Goal: Information Seeking & Learning: Learn about a topic

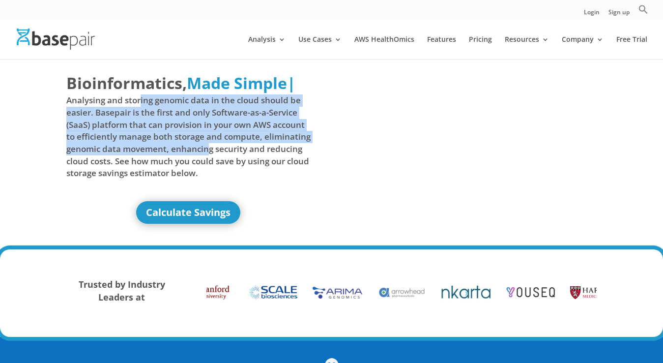
drag, startPoint x: 141, startPoint y: 103, endPoint x: 210, endPoint y: 154, distance: 85.7
click at [209, 155] on span "Analysing and storing genomic data in the cloud should be easier. Basepair is t…" at bounding box center [188, 136] width 244 height 85
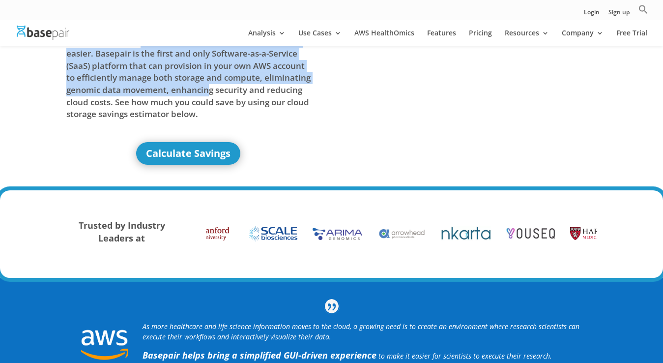
scroll to position [11, 0]
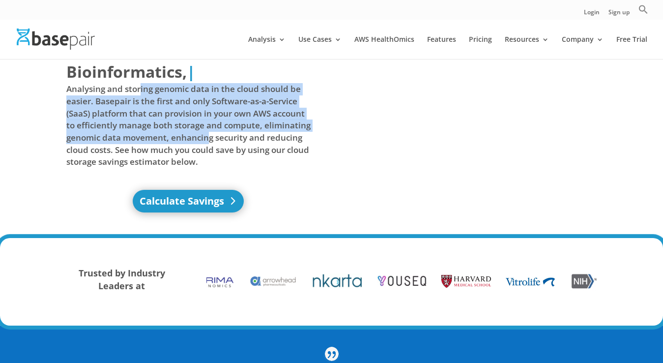
click at [212, 204] on link "Calculate Savings" at bounding box center [188, 201] width 111 height 23
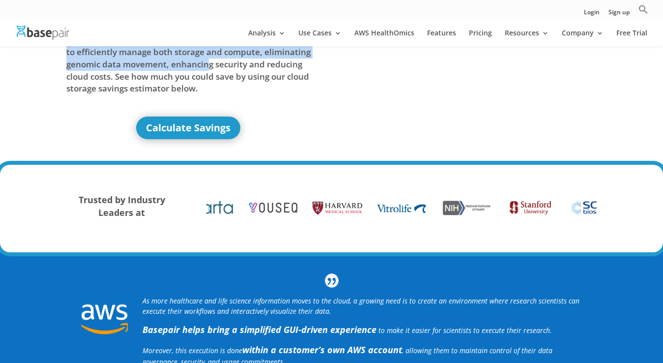
scroll to position [0, 0]
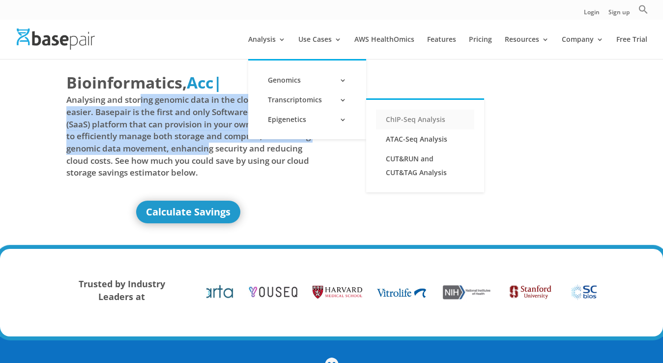
click at [402, 116] on link "ChIP-Seq Analysis" at bounding box center [425, 120] width 98 height 20
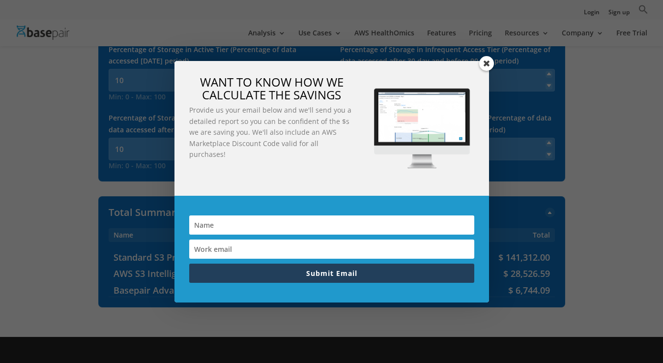
scroll to position [127, 0]
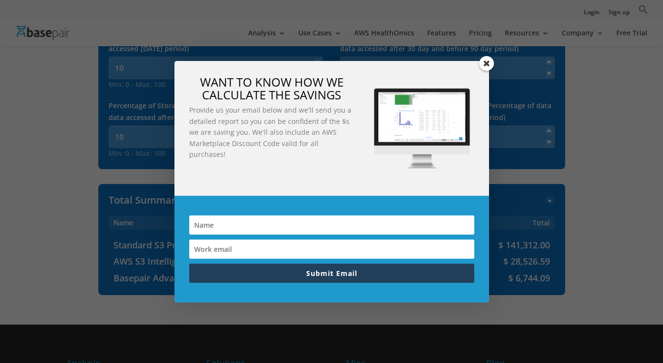
click at [485, 65] on span at bounding box center [486, 63] width 15 height 15
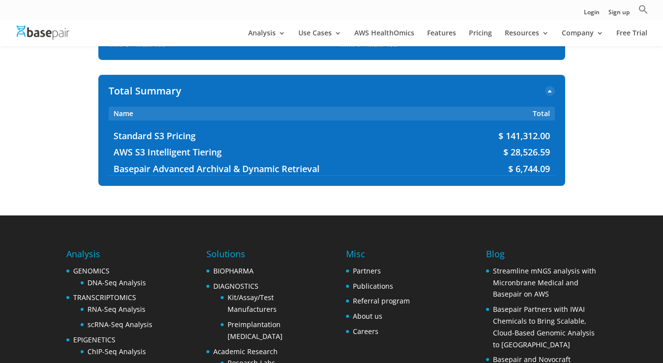
scroll to position [143, 0]
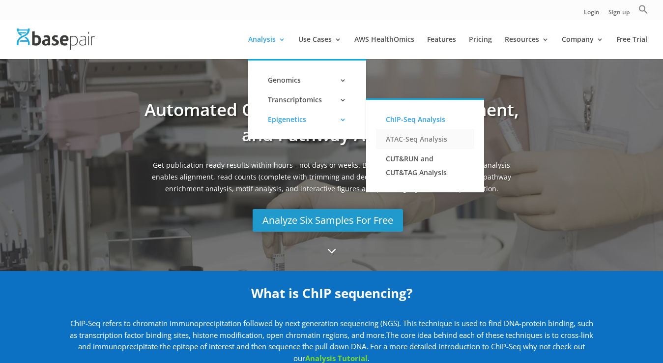
click at [405, 143] on link "ATAC-Seq Analysis" at bounding box center [425, 139] width 98 height 20
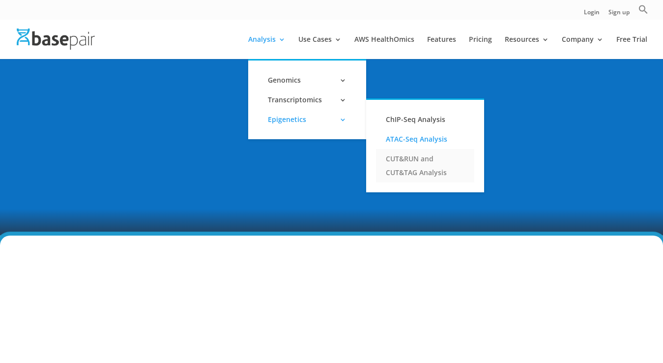
click at [404, 155] on link "CUT&RUN and CUT&TAG Analysis" at bounding box center [425, 165] width 98 height 33
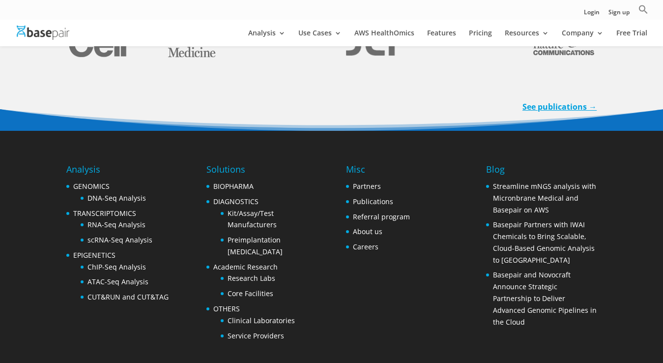
scroll to position [2094, 0]
